Goal: Find specific page/section: Find specific page/section

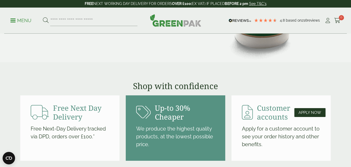
scroll to position [728, 0]
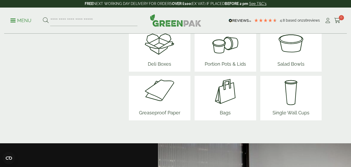
click at [156, 99] on img at bounding box center [159, 91] width 45 height 31
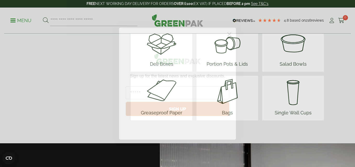
click at [230, 34] on circle "Close dialog" at bounding box center [229, 34] width 9 height 9
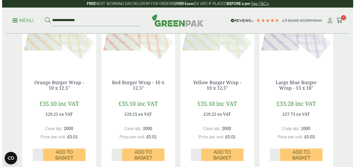
scroll to position [572, 0]
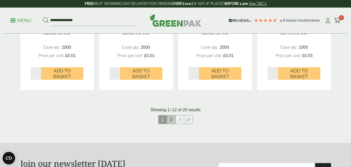
click at [169, 120] on link "2" at bounding box center [171, 119] width 8 height 8
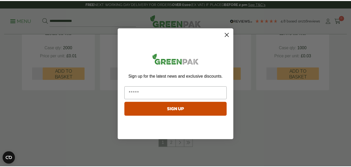
scroll to position [552, 0]
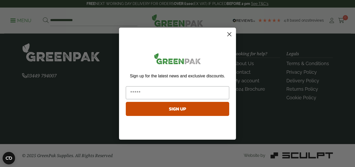
click at [226, 35] on circle "Close dialog" at bounding box center [229, 34] width 9 height 9
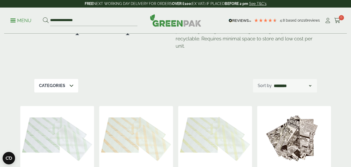
scroll to position [0, 0]
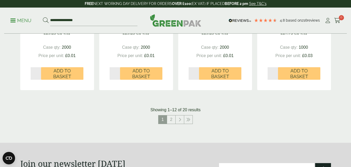
scroll to position [733, 0]
